Goal: Task Accomplishment & Management: Understand process/instructions

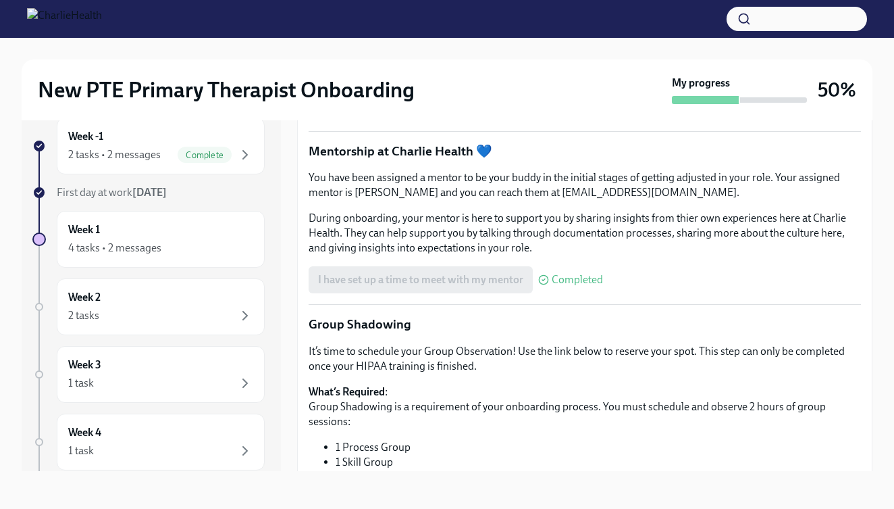
scroll to position [1177, 0]
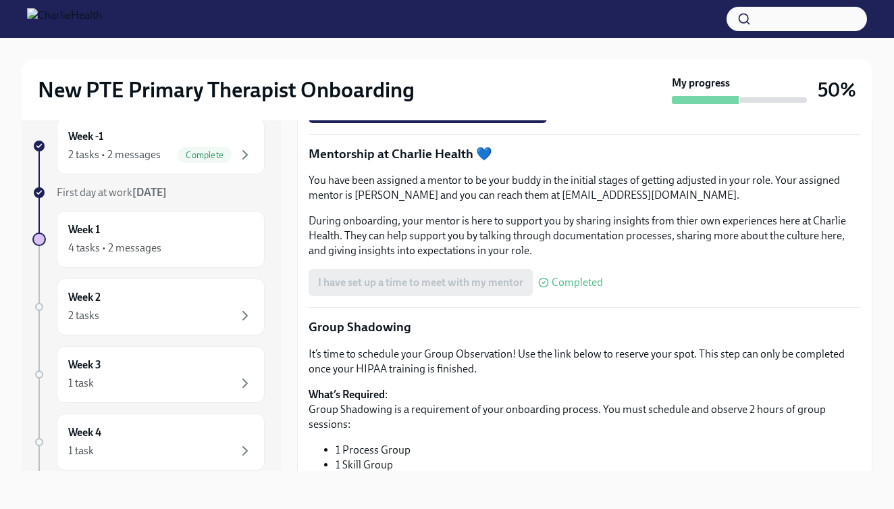
click at [417, 78] on span "Book a meeting with your supervisor Via Calendly!" at bounding box center [442, 72] width 249 height 14
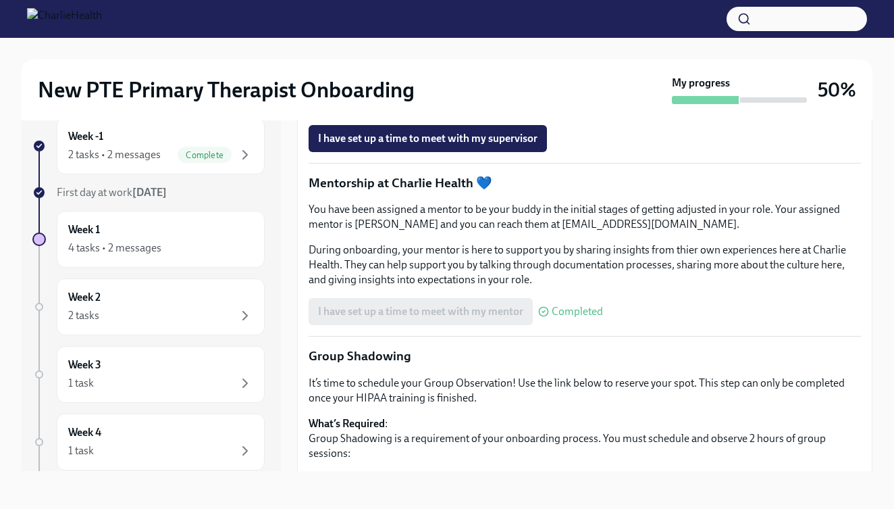
scroll to position [1148, 0]
click at [536, 26] on p "It’s time to connect with your Clinical Supervisor, [PERSON_NAME]! Please sched…" at bounding box center [585, 11] width 553 height 30
click at [565, 26] on p "It’s time to connect with your Clinical Supervisor, [PERSON_NAME]! Please sched…" at bounding box center [585, 11] width 553 height 30
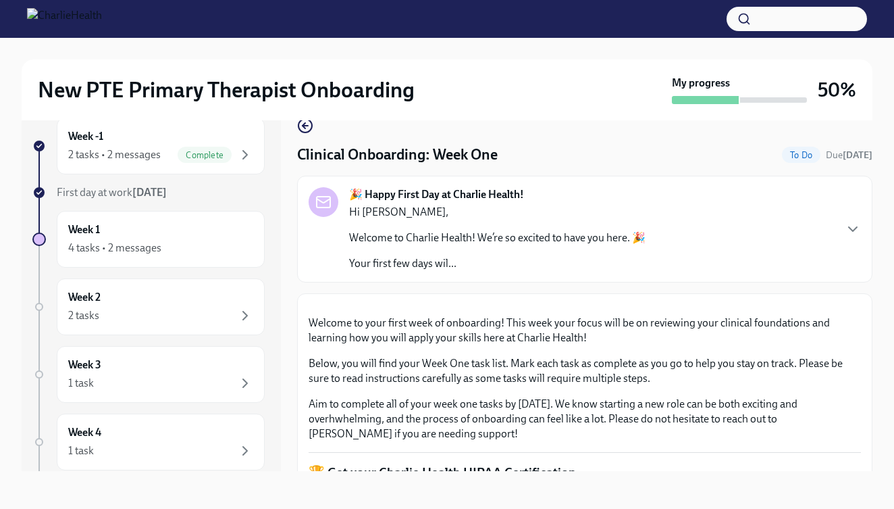
scroll to position [0, 0]
click at [498, 241] on p "Welcome to Charlie Health! We’re so excited to have you here. 🎉" at bounding box center [497, 237] width 297 height 15
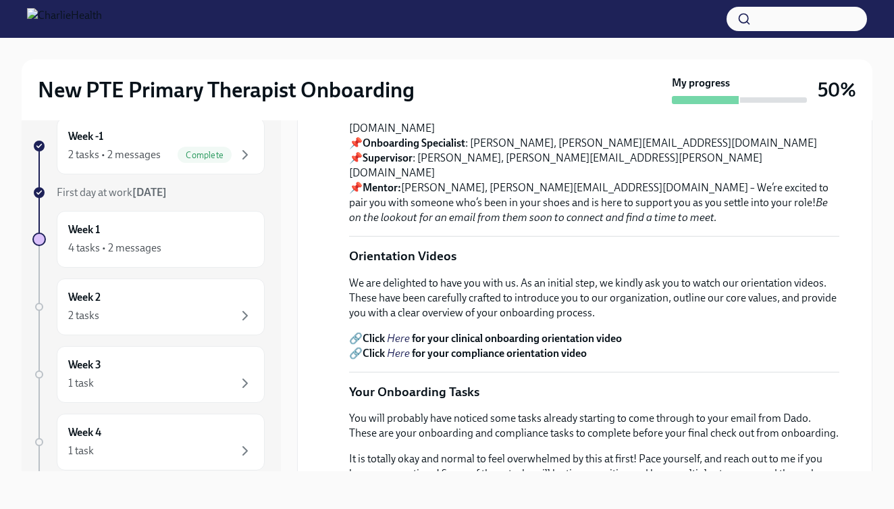
scroll to position [295, 0]
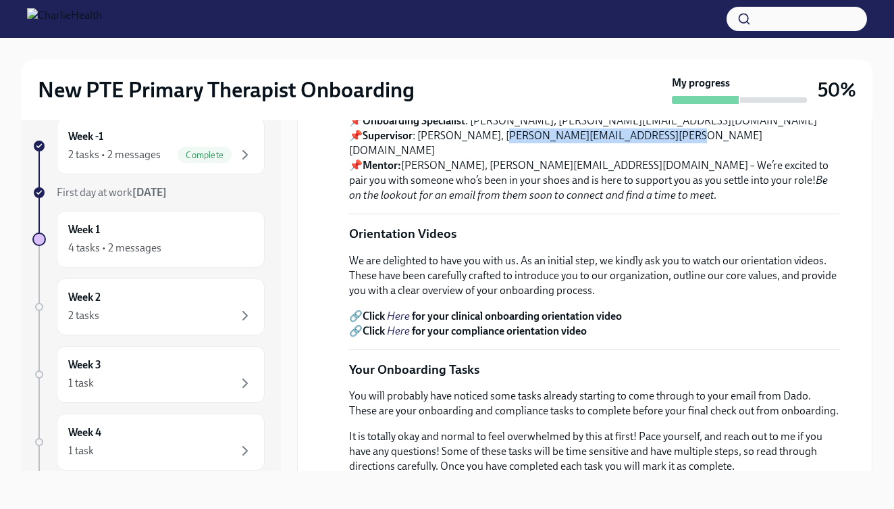
drag, startPoint x: 499, startPoint y: 328, endPoint x: 668, endPoint y: 332, distance: 168.9
click at [668, 203] on p "Your Support Team 📌 Compliance Specialist : [PERSON_NAME], [PERSON_NAME][EMAIL_…" at bounding box center [594, 136] width 490 height 134
copy p "[EMAIL_ADDRESS][PERSON_NAME][DOMAIN_NAME]"
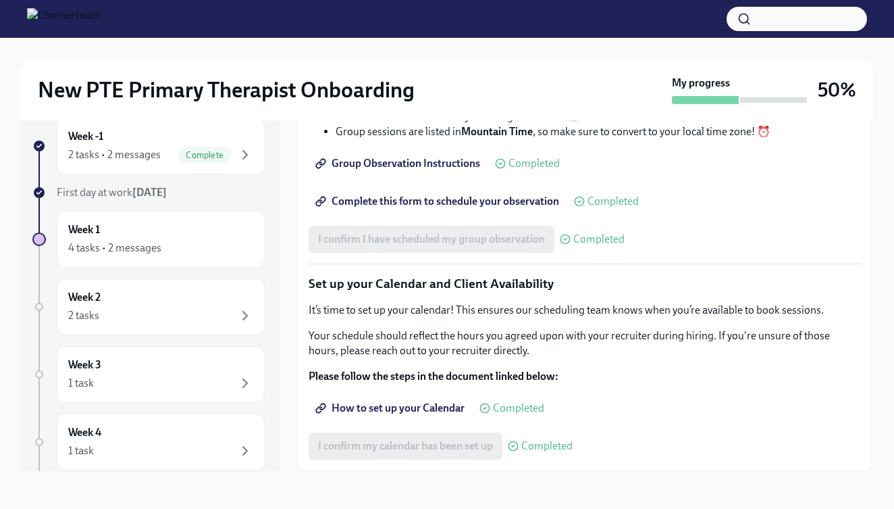
scroll to position [2798, 0]
click at [190, 213] on div "Week 1 4 tasks • 2 messages" at bounding box center [161, 239] width 208 height 57
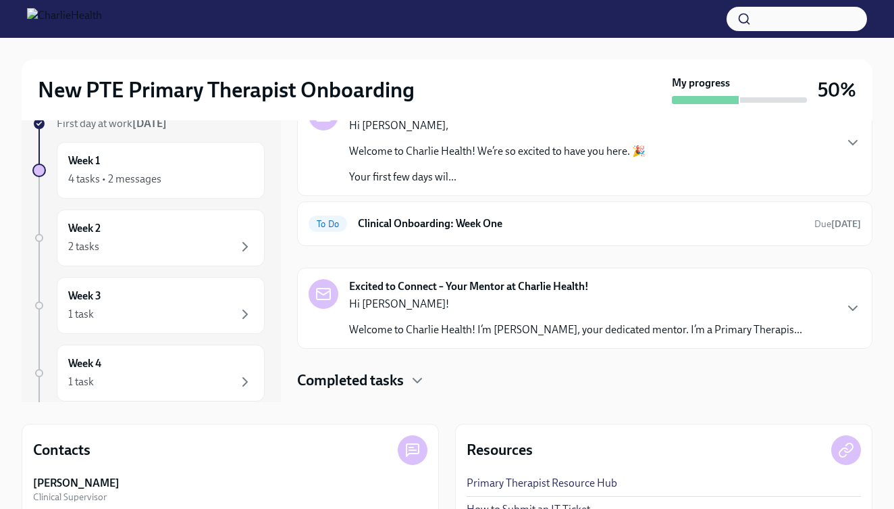
scroll to position [95, 0]
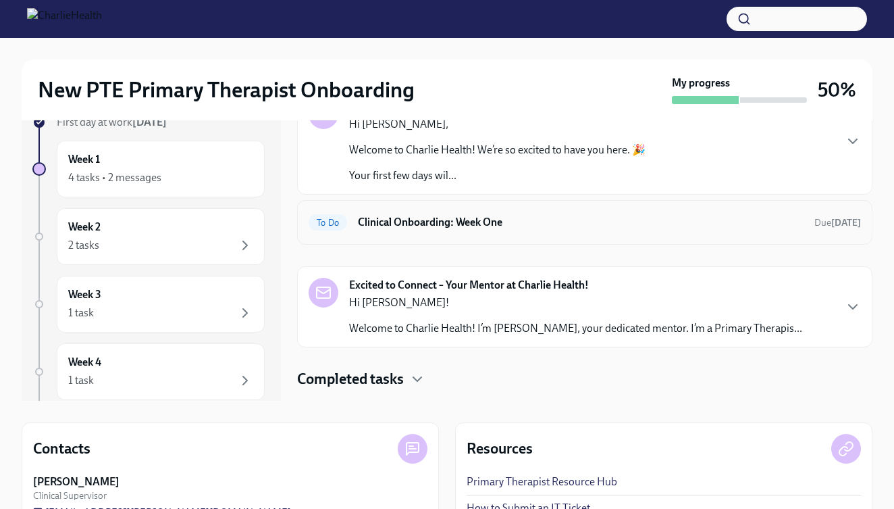
click at [509, 227] on h6 "Clinical Onboarding: Week One" at bounding box center [581, 222] width 446 height 15
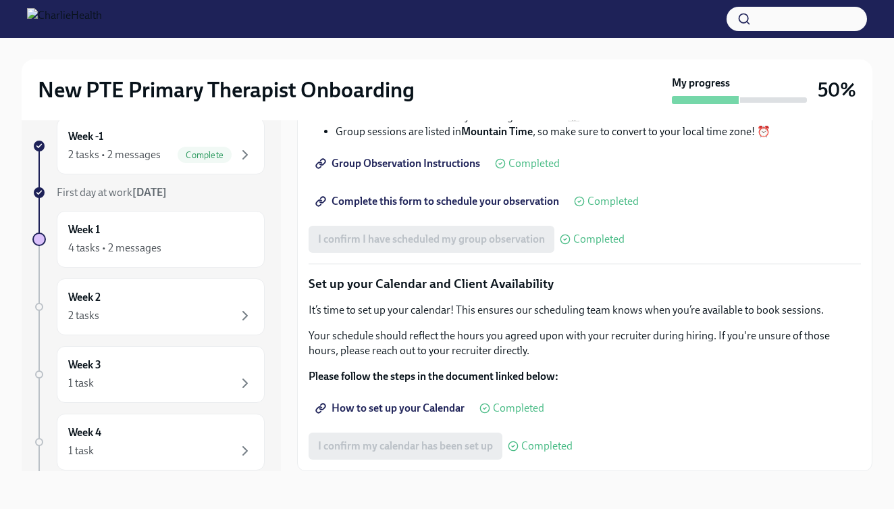
scroll to position [1868, 0]
click at [190, 293] on div "Week 2 2 tasks" at bounding box center [160, 307] width 185 height 34
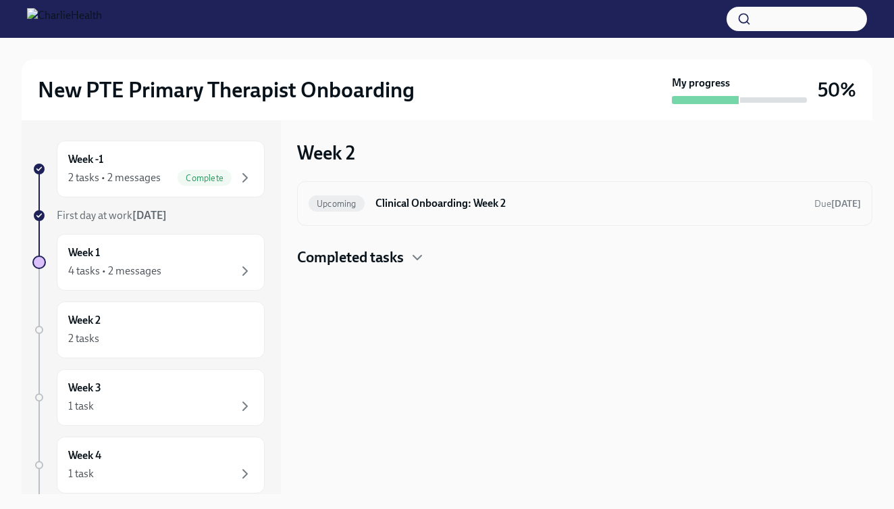
click at [411, 207] on h6 "Clinical Onboarding: Week 2" at bounding box center [590, 203] width 428 height 15
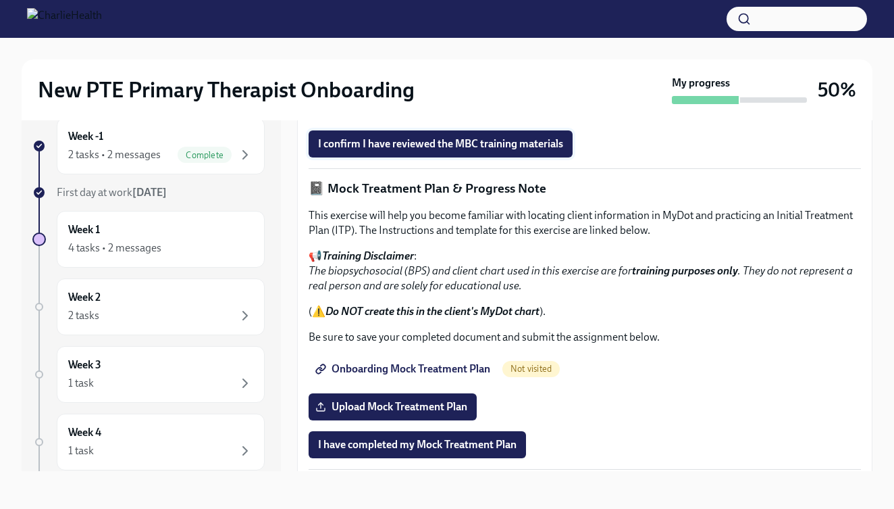
scroll to position [784, 0]
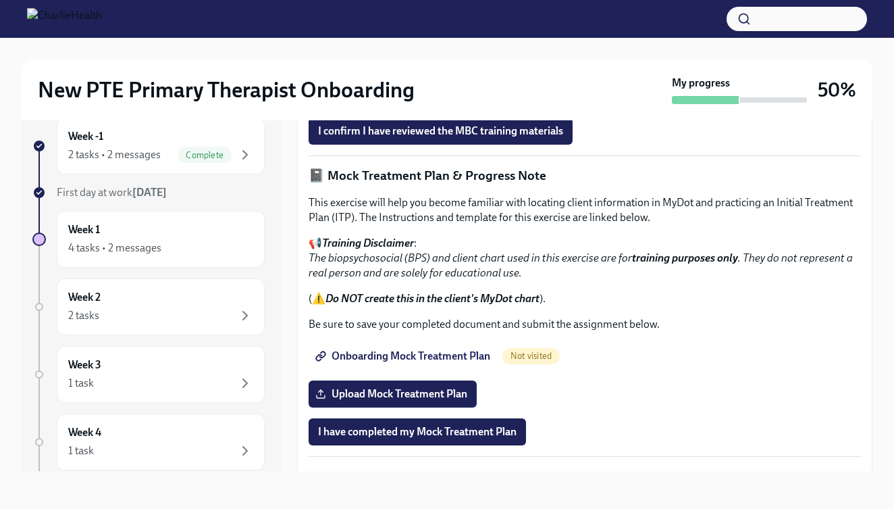
click at [425, 107] on link "Measurement Based Care (MBC) Training" at bounding box center [422, 93] width 226 height 27
